Goal: Navigation & Orientation: Find specific page/section

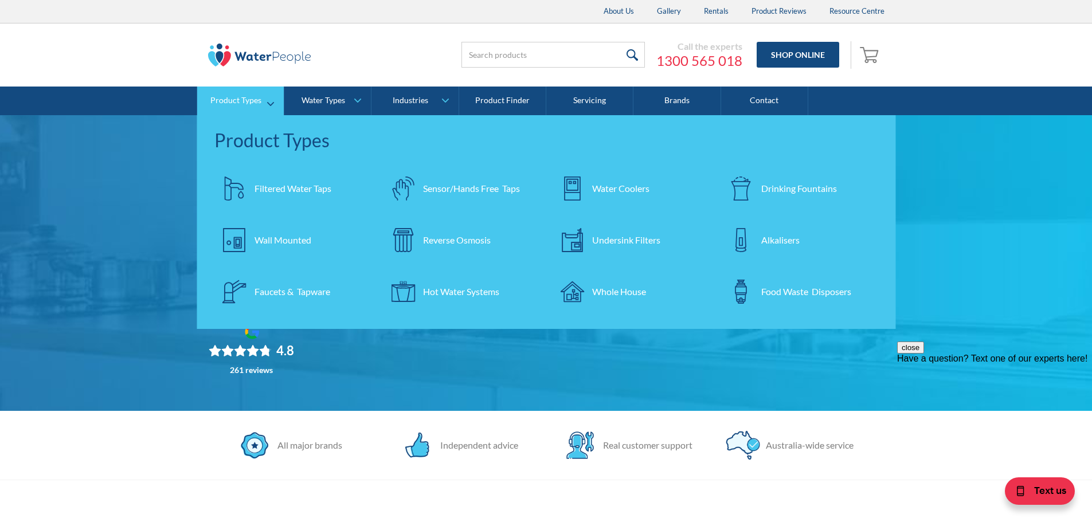
click at [443, 242] on div "Reverse Osmosis" at bounding box center [457, 240] width 68 height 14
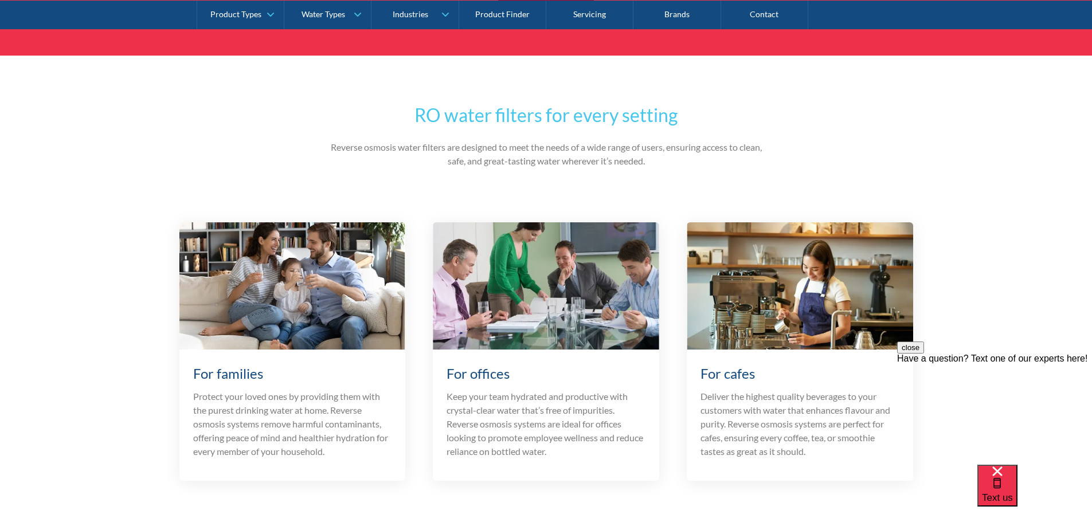
scroll to position [2810, 0]
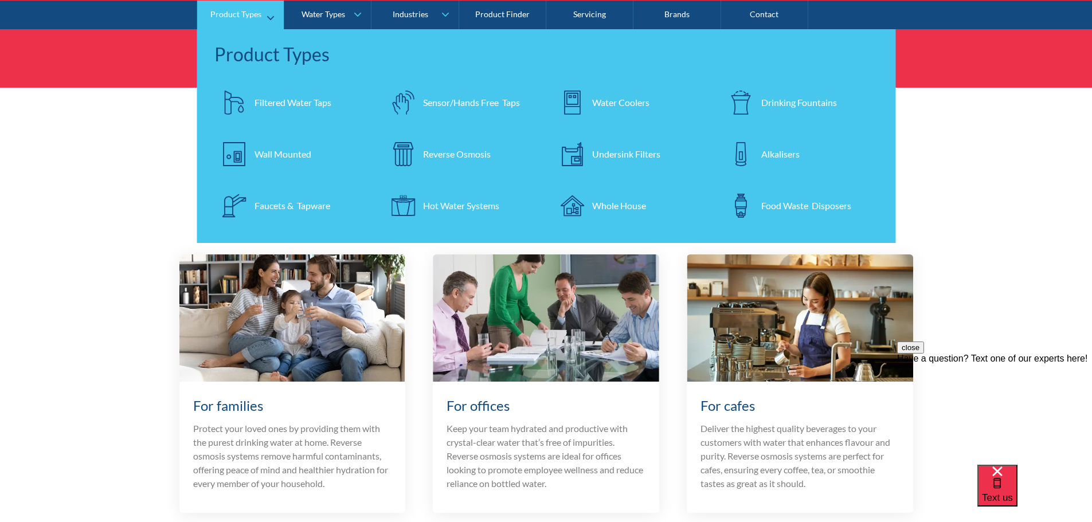
click at [432, 154] on div "Reverse Osmosis" at bounding box center [457, 154] width 68 height 14
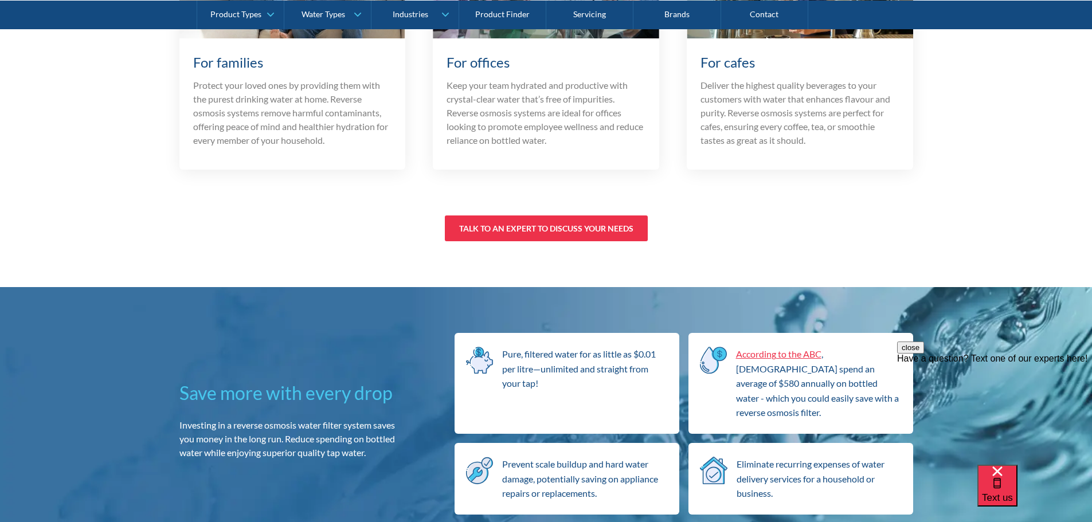
scroll to position [3154, 0]
